Goal: Information Seeking & Learning: Learn about a topic

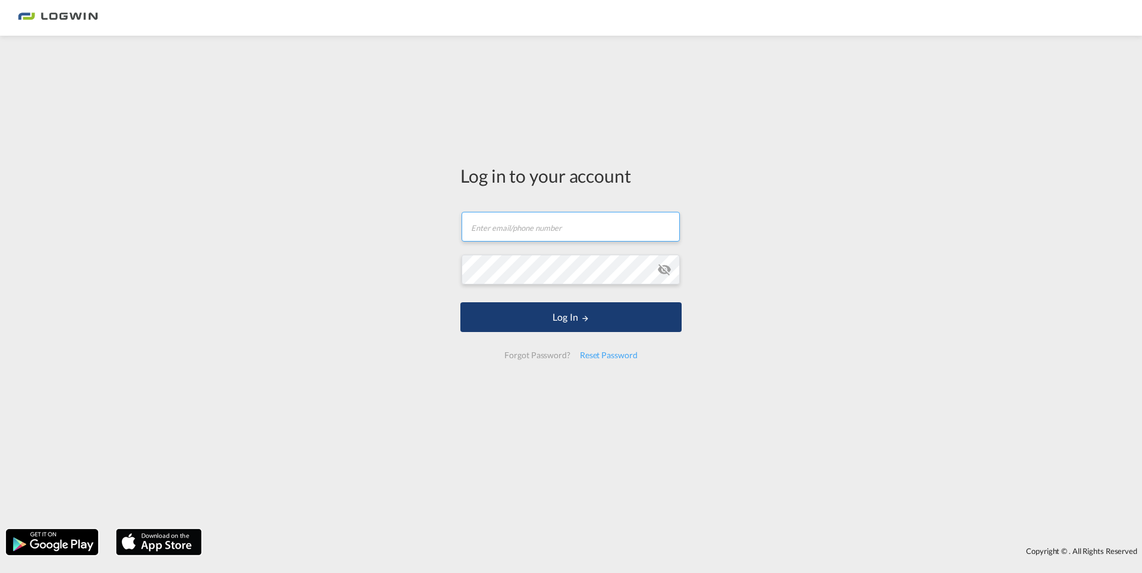
type input "[PERSON_NAME][EMAIL_ADDRESS][DOMAIN_NAME]"
click at [518, 328] on button "Log In" at bounding box center [570, 317] width 221 height 30
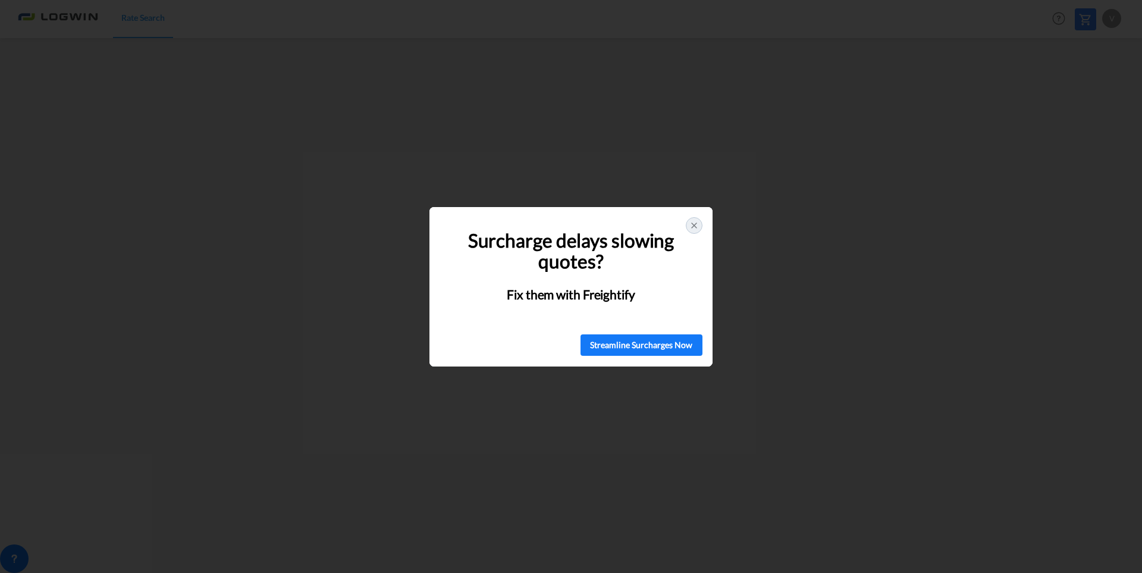
click at [688, 229] on div at bounding box center [694, 225] width 17 height 17
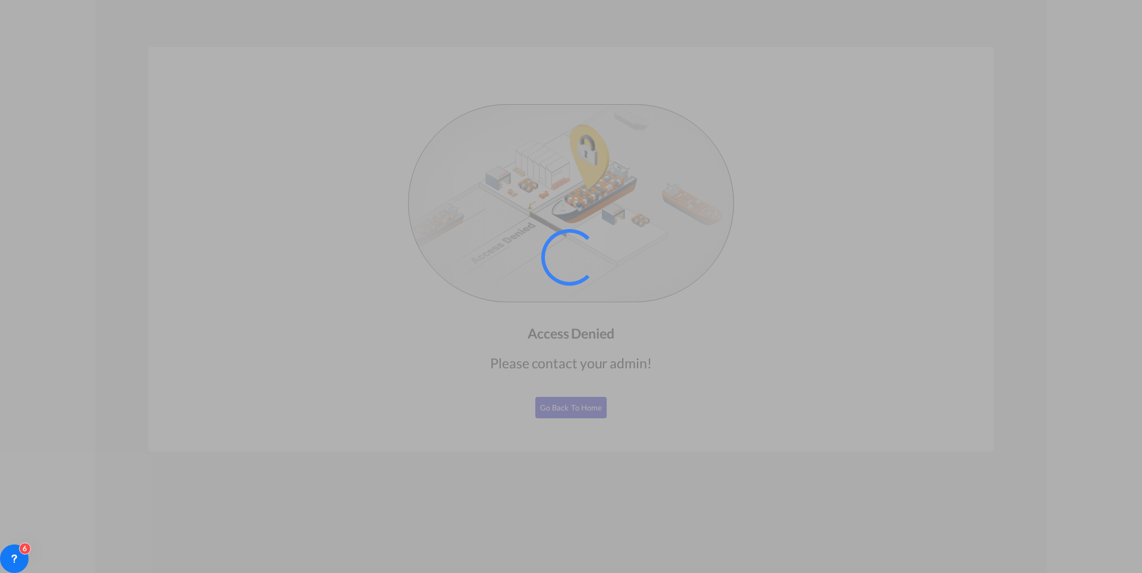
click at [555, 281] on div at bounding box center [569, 257] width 56 height 56
click at [571, 256] on div at bounding box center [569, 257] width 67 height 67
click at [584, 407] on div at bounding box center [571, 286] width 1142 height 573
